Goal: Download file/media

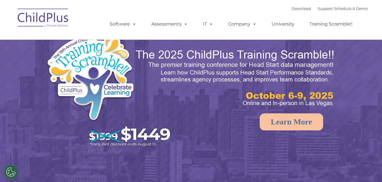
select select "MEDIUM"
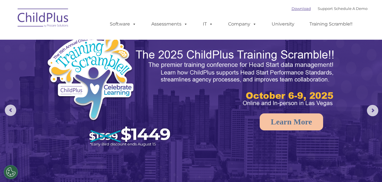
click at [296, 9] on link "Download" at bounding box center [300, 8] width 19 height 5
click at [294, 10] on link "Download" at bounding box center [300, 8] width 19 height 5
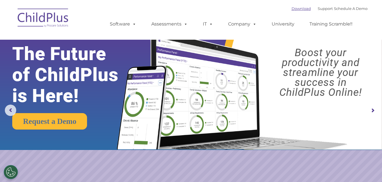
click at [291, 9] on link "Download" at bounding box center [300, 8] width 19 height 5
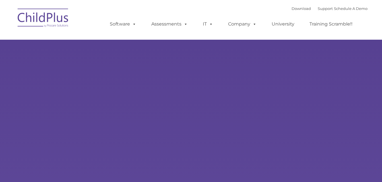
type input ""
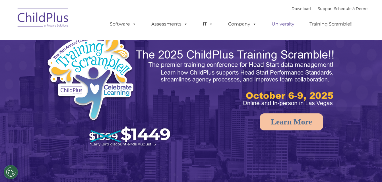
select select "MEDIUM"
click at [293, 9] on link "Download" at bounding box center [300, 8] width 19 height 5
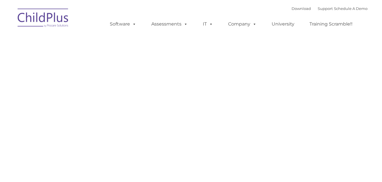
type input ""
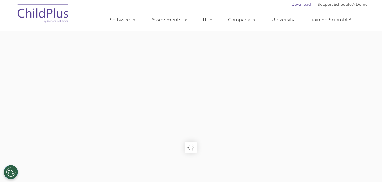
click at [291, 3] on link "Download" at bounding box center [300, 4] width 19 height 5
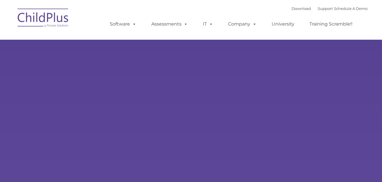
type input ""
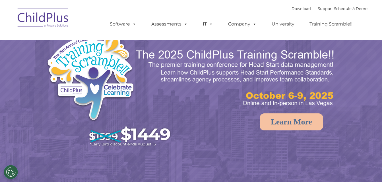
select select "MEDIUM"
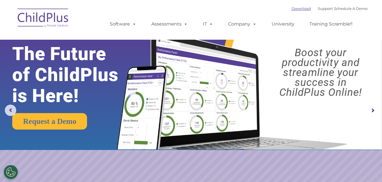
click at [291, 7] on link "Download" at bounding box center [300, 8] width 19 height 5
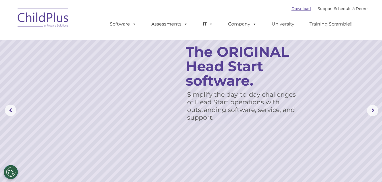
click at [293, 9] on link "Download" at bounding box center [300, 8] width 19 height 5
